Goal: Task Accomplishment & Management: Use online tool/utility

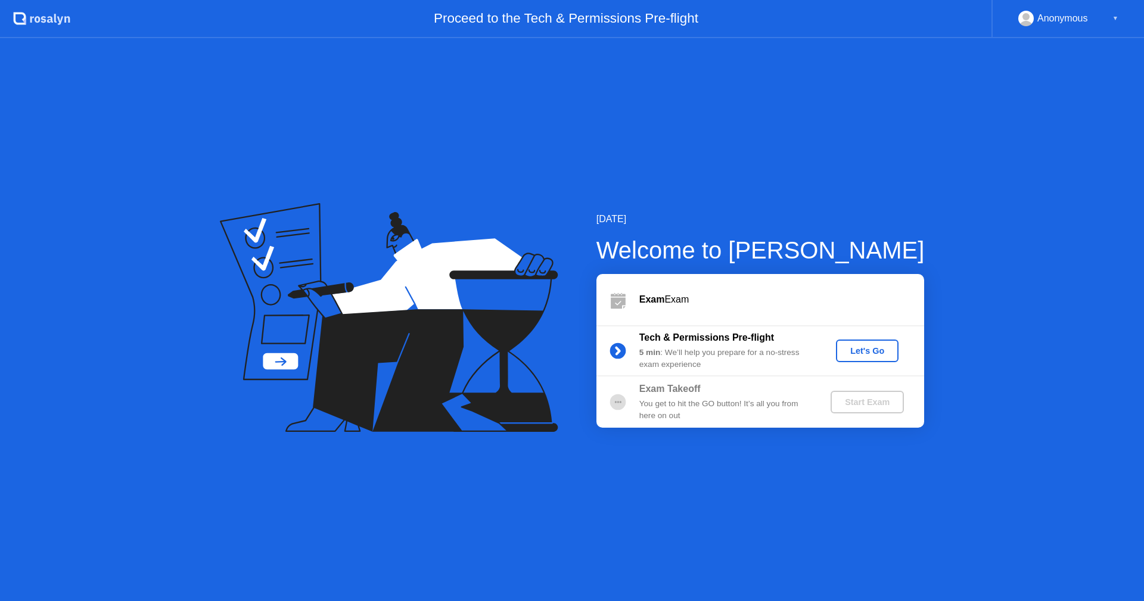
click at [865, 346] on div "Let's Go" at bounding box center [866, 351] width 53 height 10
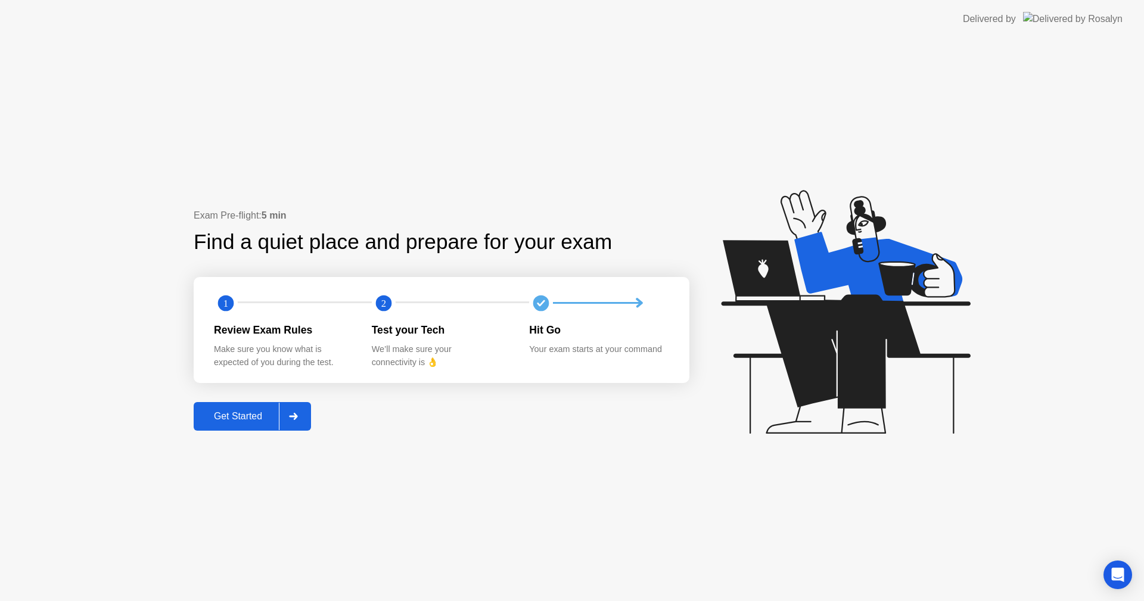
click at [247, 409] on button "Get Started" at bounding box center [252, 416] width 117 height 29
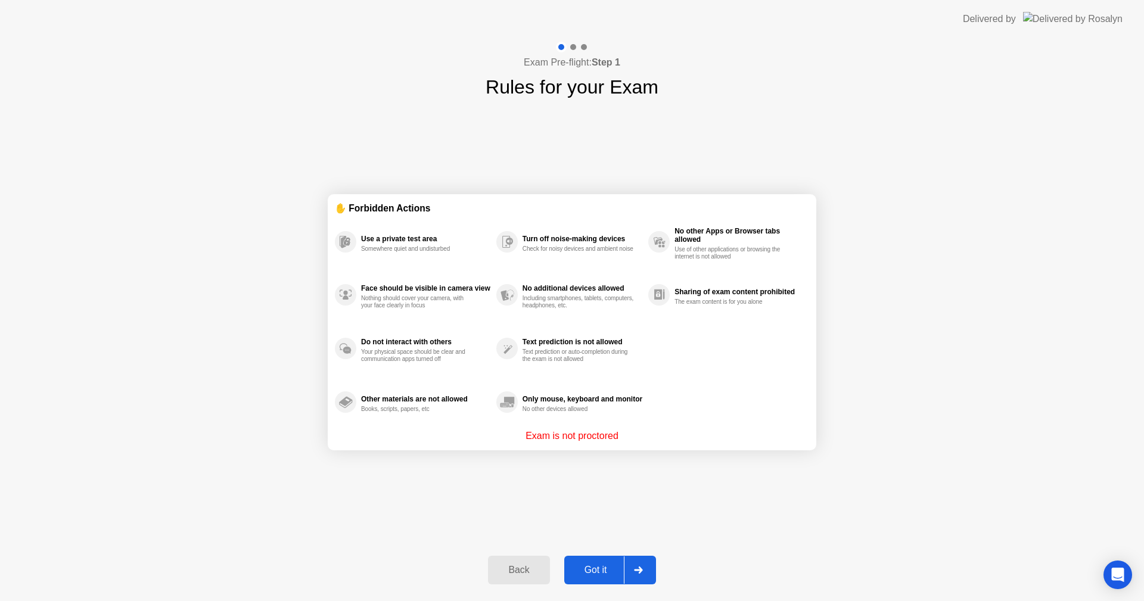
click at [602, 568] on div "Got it" at bounding box center [596, 570] width 56 height 11
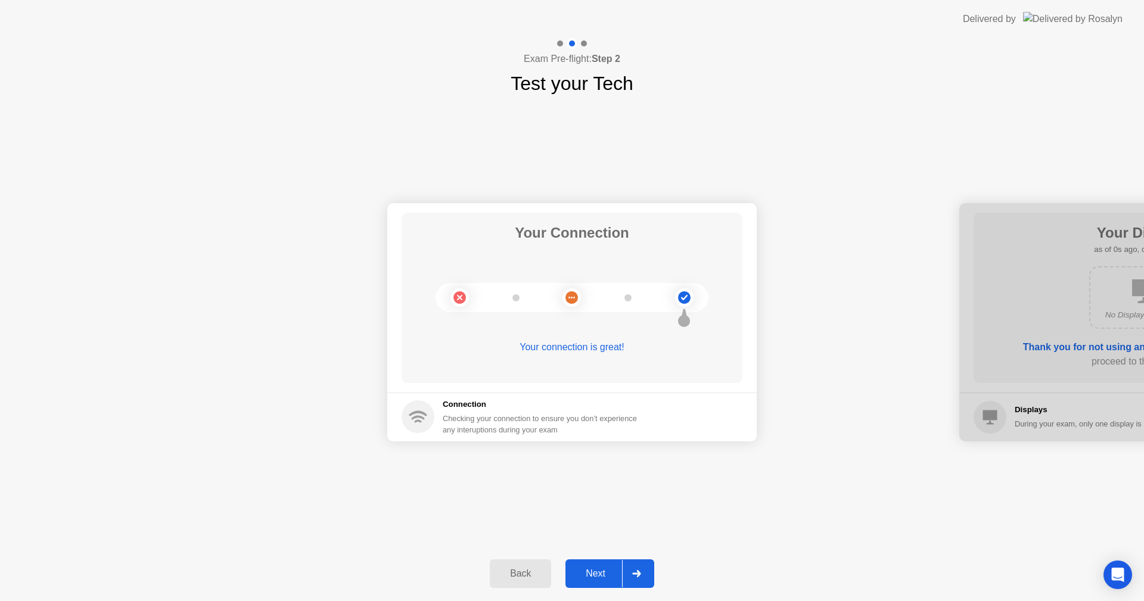
click at [596, 573] on div "Next" at bounding box center [595, 573] width 53 height 11
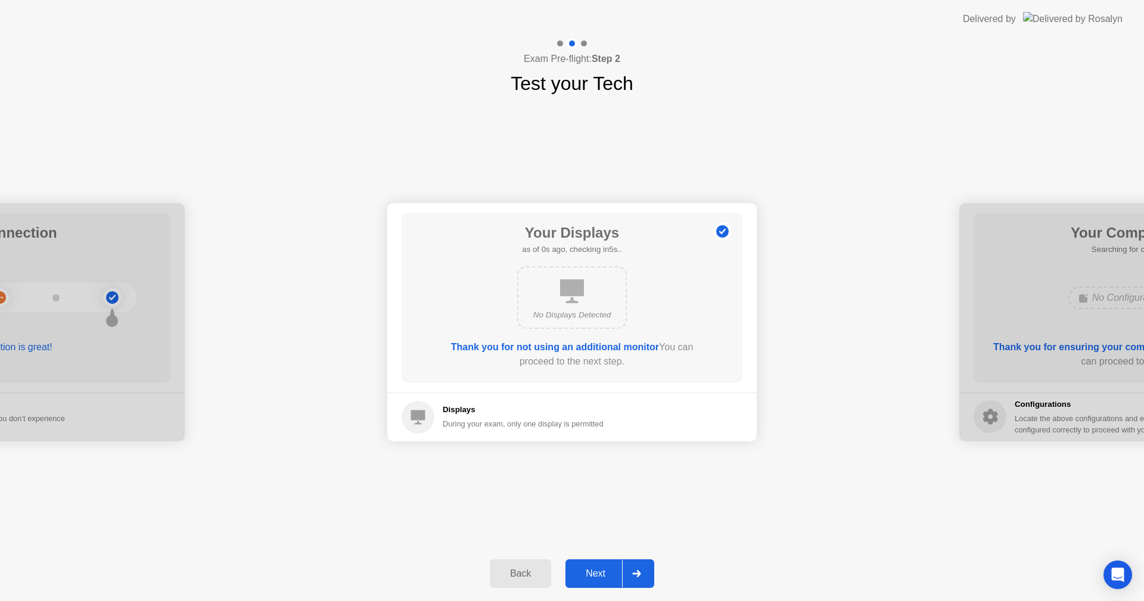
click at [596, 573] on div "Next" at bounding box center [595, 573] width 53 height 11
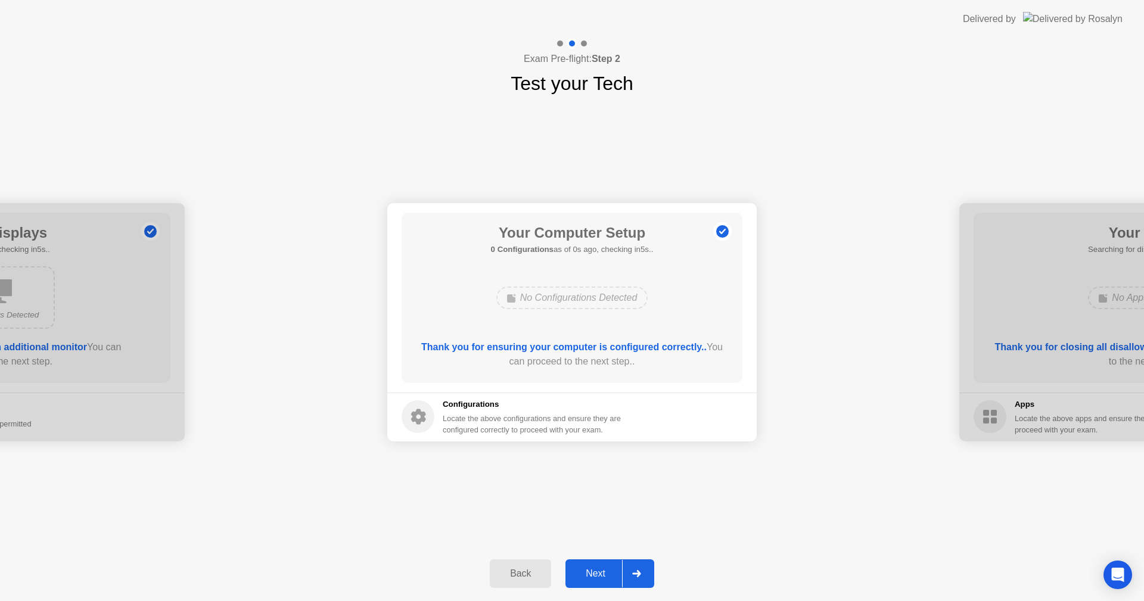
click at [596, 573] on div "Next" at bounding box center [595, 573] width 53 height 11
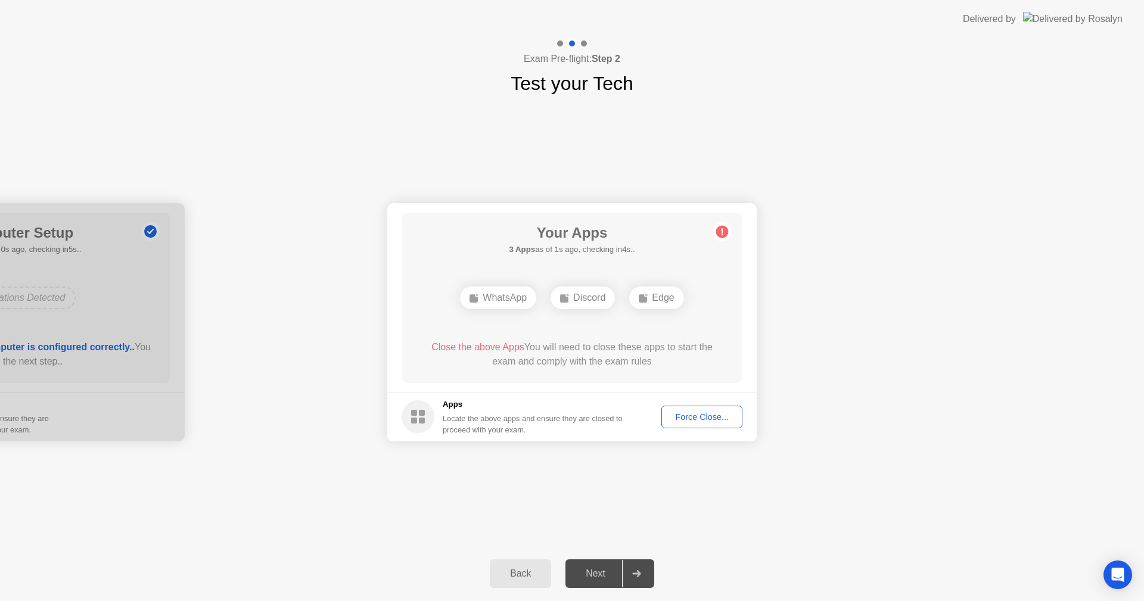
click at [702, 413] on div "Force Close..." at bounding box center [701, 417] width 73 height 10
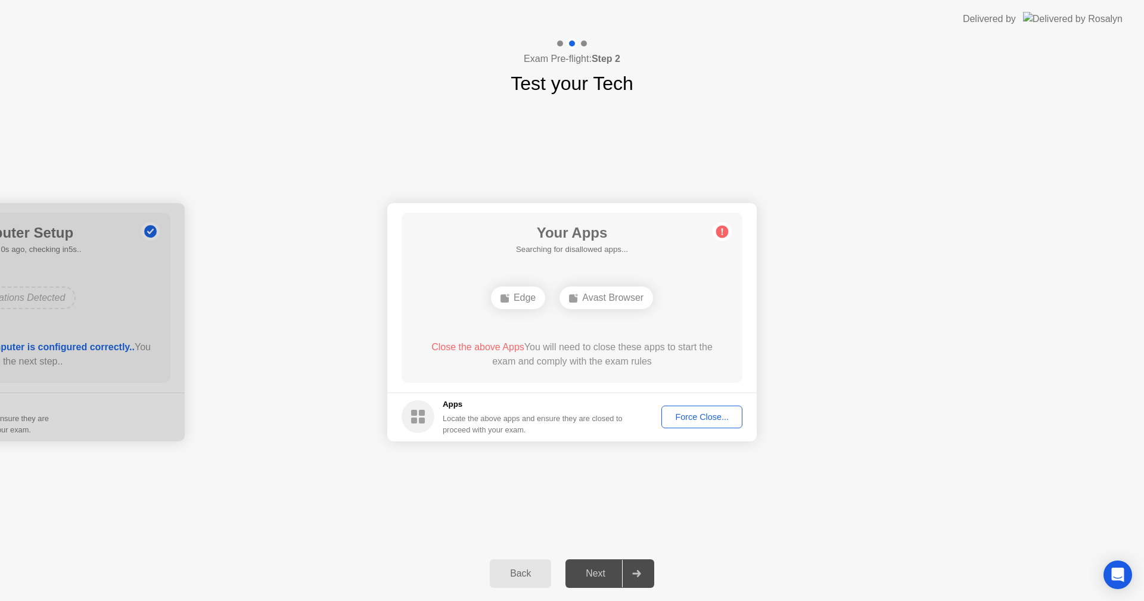
click at [703, 415] on div "Force Close..." at bounding box center [701, 417] width 73 height 10
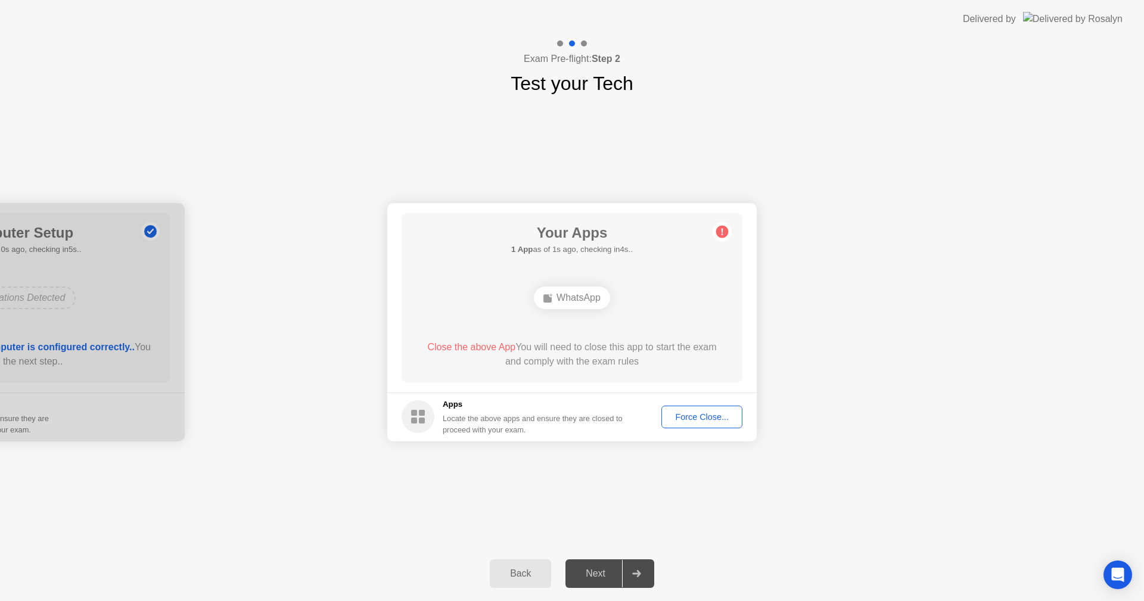
click at [705, 415] on div "Force Close..." at bounding box center [701, 417] width 73 height 10
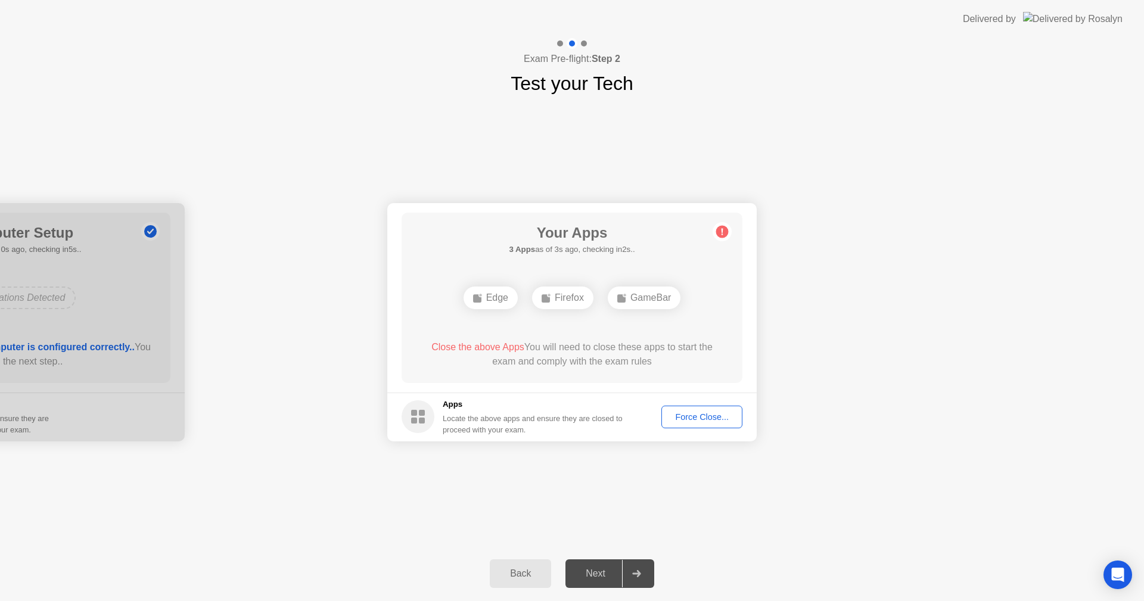
click at [709, 409] on button "Force Close..." at bounding box center [701, 417] width 81 height 23
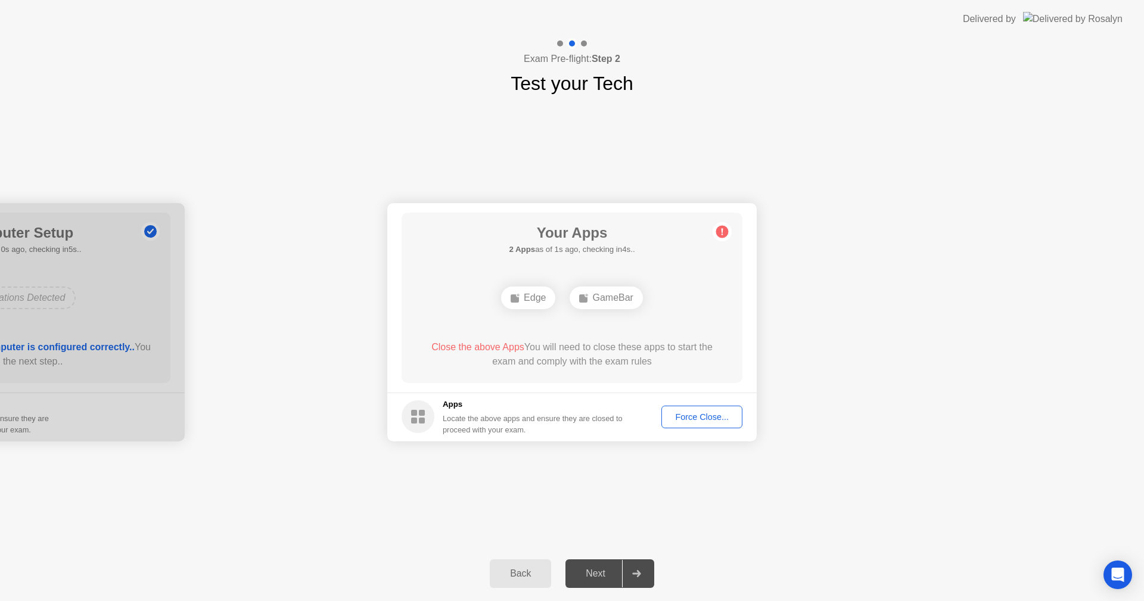
click at [697, 416] on div "Force Close..." at bounding box center [701, 417] width 73 height 10
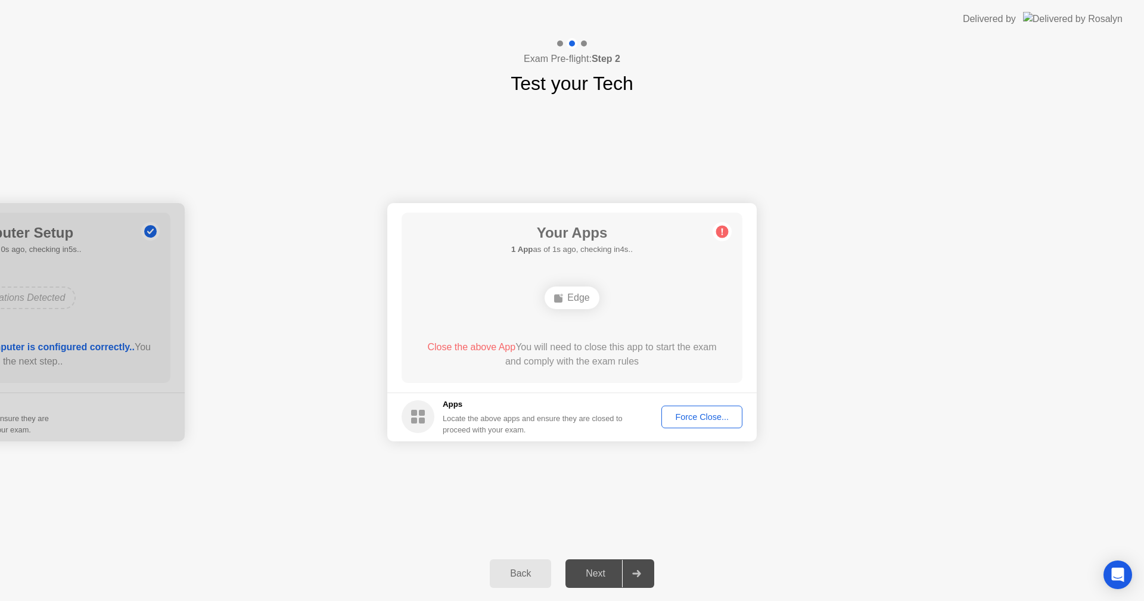
click at [689, 423] on button "Force Close..." at bounding box center [701, 417] width 81 height 23
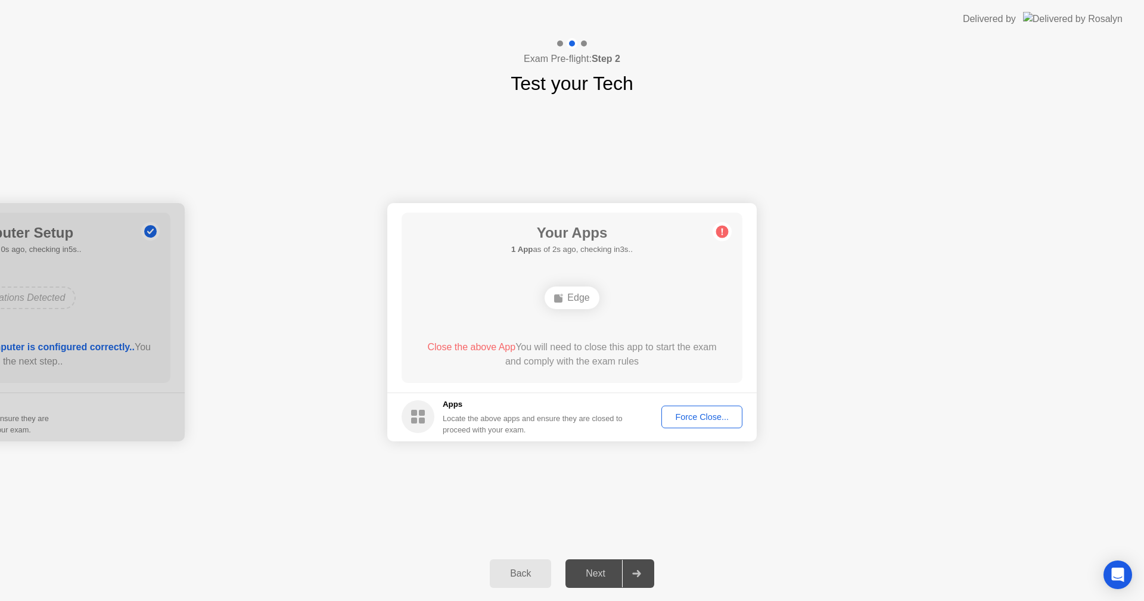
click at [706, 416] on div "Force Close..." at bounding box center [701, 417] width 73 height 10
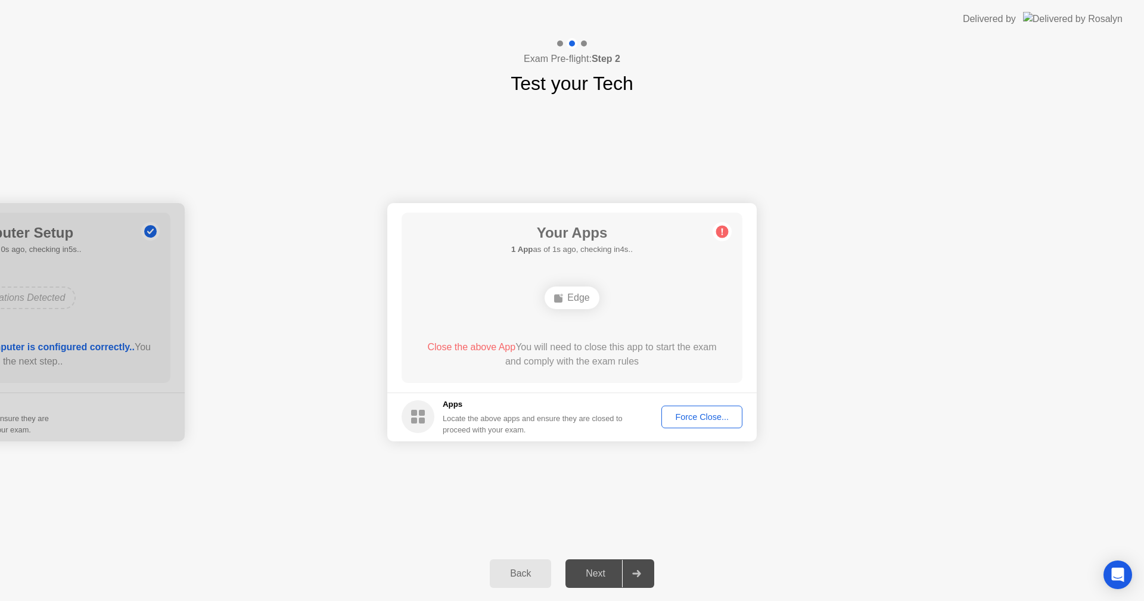
click at [696, 420] on div "Force Close..." at bounding box center [701, 417] width 73 height 10
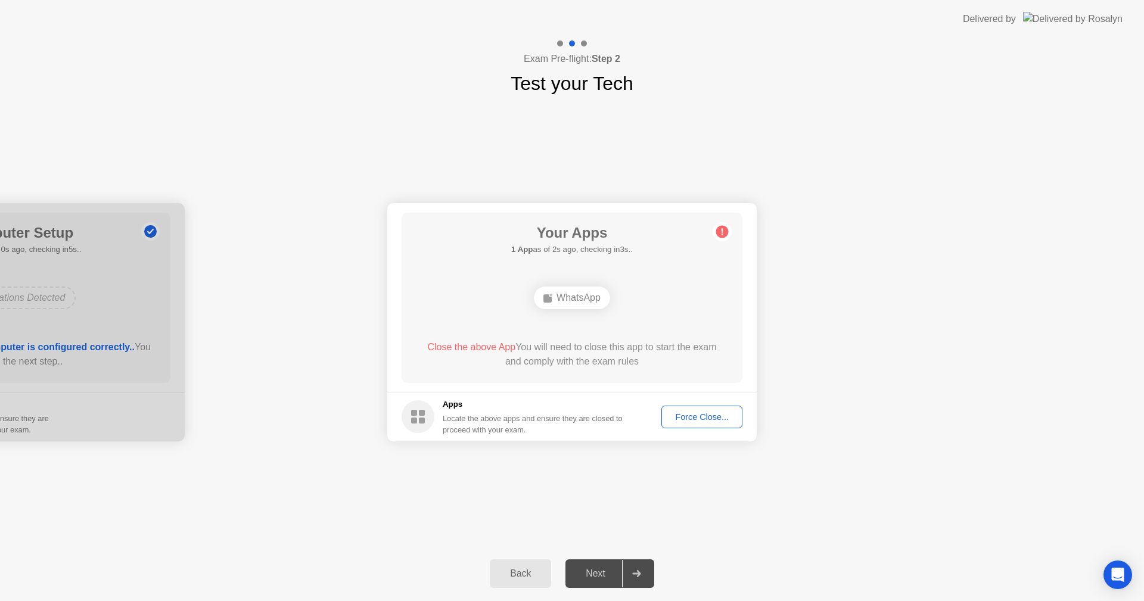
click at [694, 420] on div "Force Close..." at bounding box center [701, 417] width 73 height 10
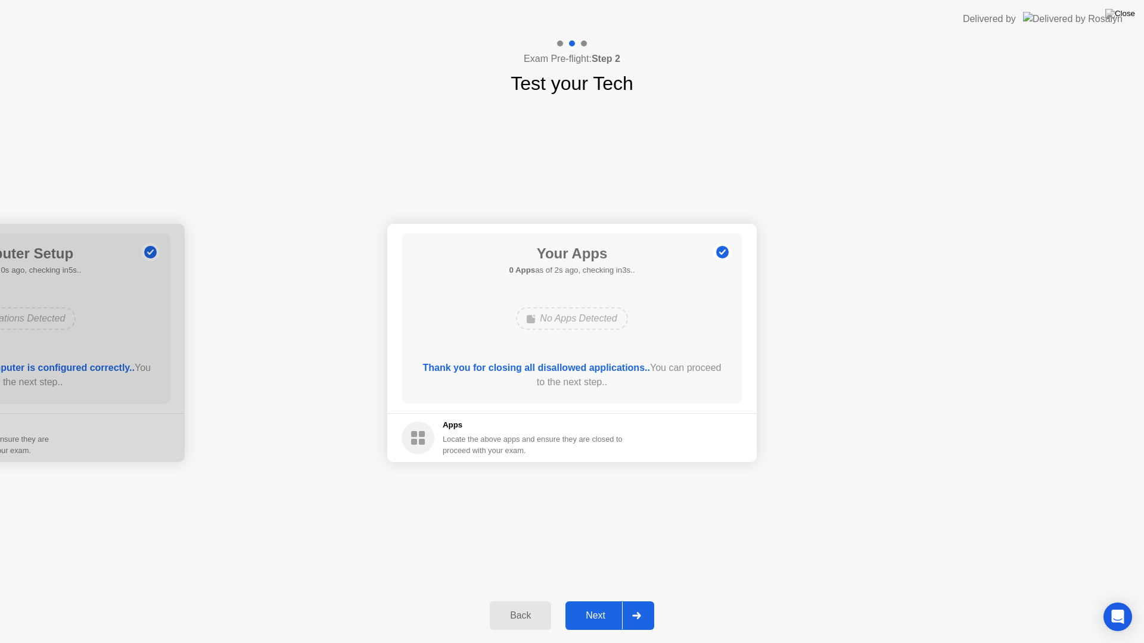
click at [595, 600] on div "Next" at bounding box center [595, 616] width 53 height 11
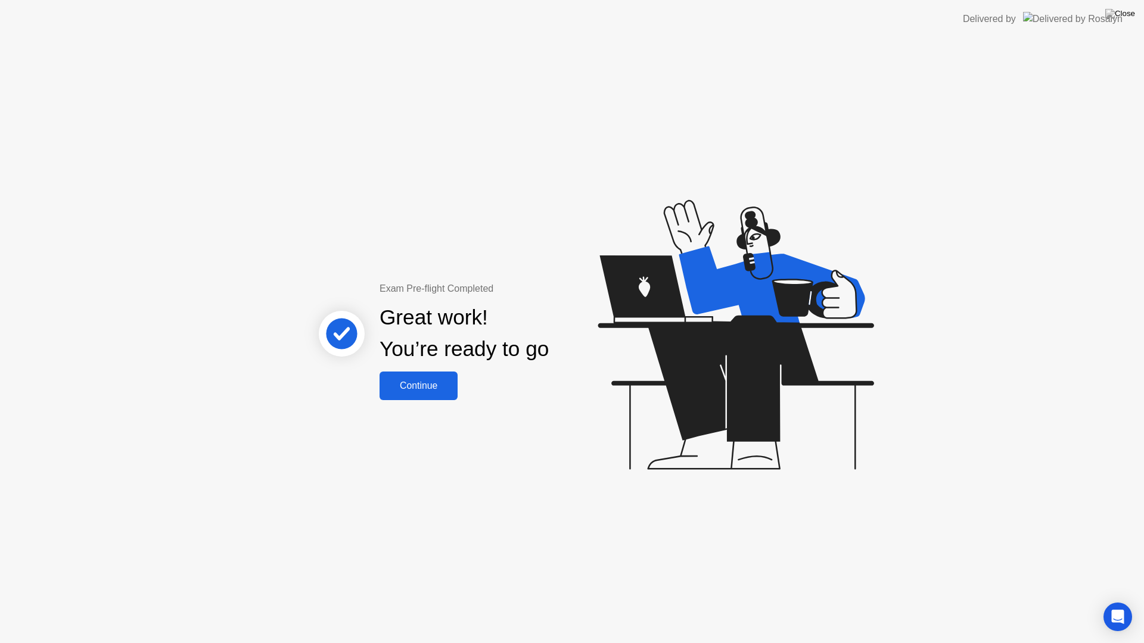
click at [433, 391] on div "Continue" at bounding box center [418, 386] width 71 height 11
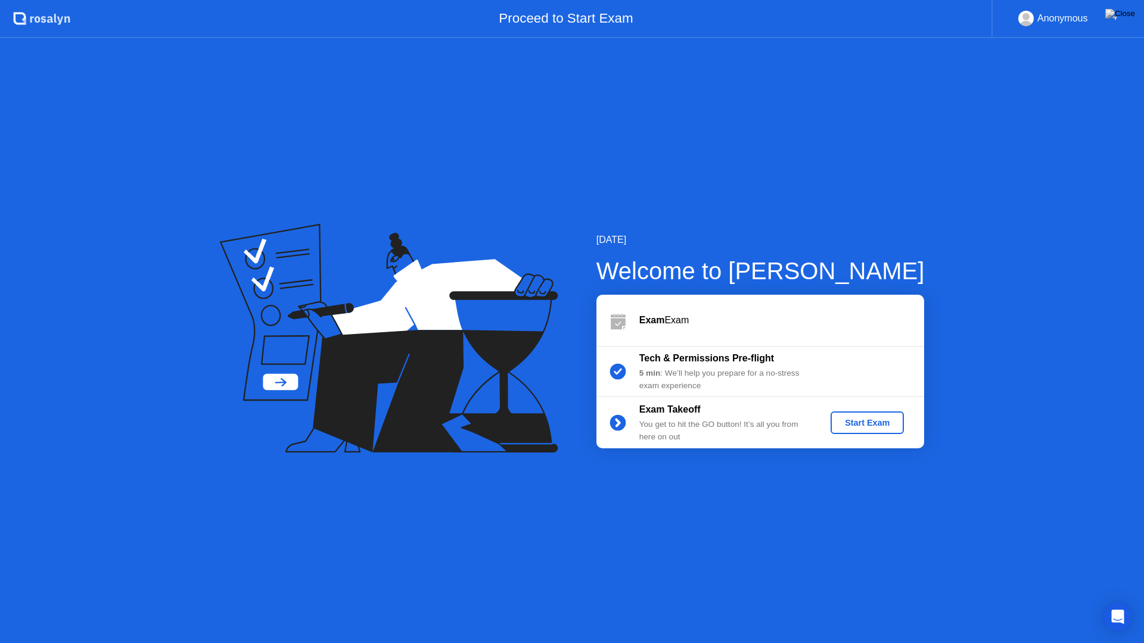
click at [858, 426] on div "Start Exam" at bounding box center [867, 423] width 64 height 10
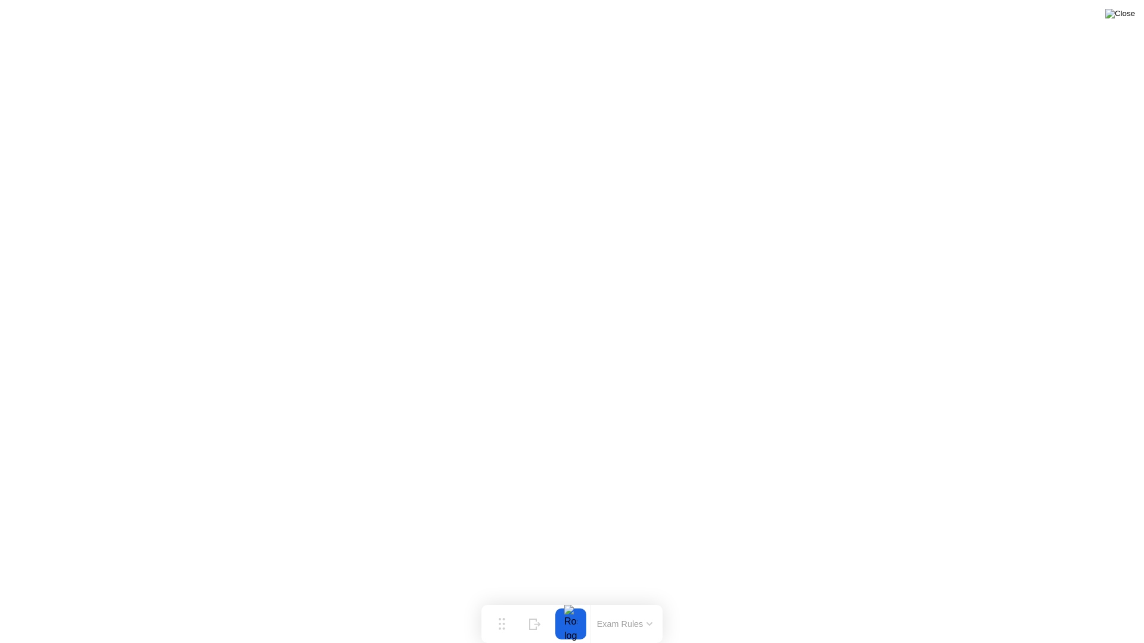
click at [1126, 13] on img at bounding box center [1120, 14] width 30 height 10
